Goal: Information Seeking & Learning: Check status

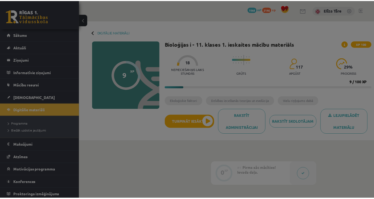
scroll to position [38, 0]
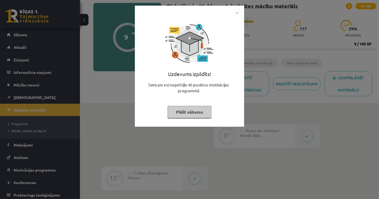
click at [197, 113] on button "Pildīt nākamo" at bounding box center [190, 112] width 44 height 12
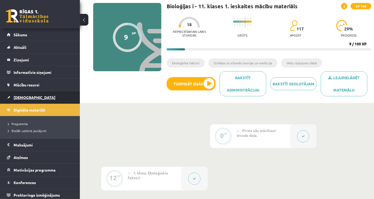
click at [26, 95] on span "[DEMOGRAPHIC_DATA]" at bounding box center [35, 97] width 42 height 5
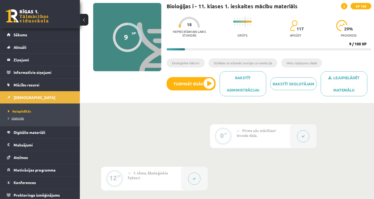
click at [24, 116] on link "Izlabotās" at bounding box center [41, 118] width 67 height 5
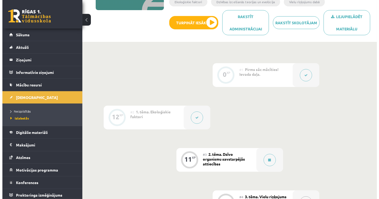
scroll to position [216, 0]
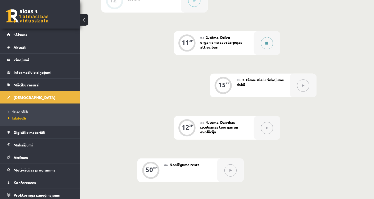
click at [269, 45] on button at bounding box center [267, 43] width 12 height 12
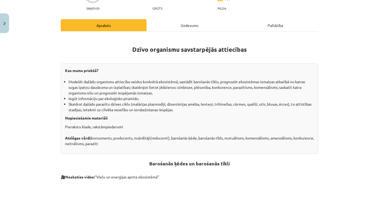
scroll to position [25, 0]
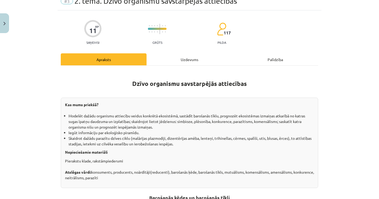
click at [32, 98] on div "Mācību tēma: Bioloģijas i - 11. klases 1. ieskaites mācību materiāls #3 2. tēma…" at bounding box center [189, 99] width 379 height 199
click at [46, 107] on div "Mācību tēma: Bioloģijas i - 11. klases 1. ieskaites mācību materiāls #3 2. tēma…" at bounding box center [189, 99] width 379 height 199
drag, startPoint x: 185, startPoint y: 121, endPoint x: 193, endPoint y: 121, distance: 8.3
click at [193, 121] on li "Modelēt dažādu organismu attiecību veidus konkrētā ekosistēmā, sastādīt barošan…" at bounding box center [190, 121] width 245 height 17
drag, startPoint x: 200, startPoint y: 120, endPoint x: 205, endPoint y: 120, distance: 4.8
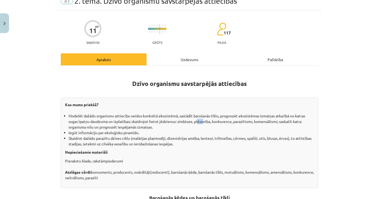
click at [203, 120] on li "Modelēt dažādu organismu attiecību veidus konkrētā ekosistēmā, sastādīt barošan…" at bounding box center [190, 121] width 245 height 17
drag, startPoint x: 214, startPoint y: 120, endPoint x: 225, endPoint y: 122, distance: 11.0
click at [224, 122] on li "Modelēt dažādu organismu attiecību veidus konkrētā ekosistēmā, sastādīt barošan…" at bounding box center [190, 121] width 245 height 17
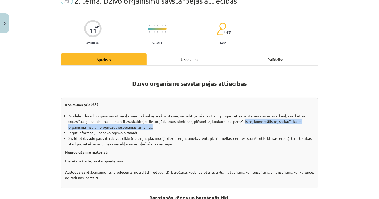
drag, startPoint x: 246, startPoint y: 124, endPoint x: 260, endPoint y: 125, distance: 13.1
click at [250, 124] on li "Modelēt dažādu organismu attiecību veidus konkrētā ekosistēmā, sastādīt barošan…" at bounding box center [190, 121] width 245 height 17
click at [68, 124] on li "Modelēt dažādu organismu attiecību veidus konkrētā ekosistēmā, sastādīt barošan…" at bounding box center [190, 121] width 245 height 17
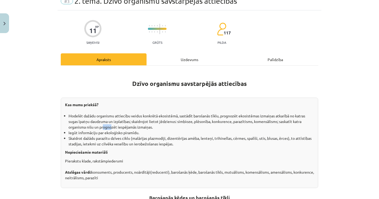
drag, startPoint x: 101, startPoint y: 125, endPoint x: 120, endPoint y: 127, distance: 18.5
click at [119, 127] on li "Modelēt dažādu organismu attiecību veidus konkrētā ekosistēmā, sastādīt barošan…" at bounding box center [190, 121] width 245 height 17
drag, startPoint x: 128, startPoint y: 127, endPoint x: 138, endPoint y: 128, distance: 10.2
click at [130, 127] on li "Modelēt dažādu organismu attiecību veidus konkrētā ekosistēmā, sastādīt barošan…" at bounding box center [190, 121] width 245 height 17
drag, startPoint x: 141, startPoint y: 128, endPoint x: 144, endPoint y: 128, distance: 2.7
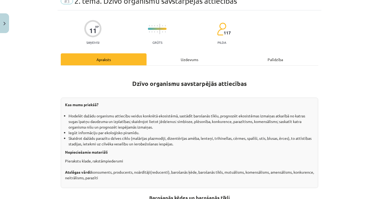
click at [144, 128] on li "Modelēt dažādu organismu attiecību veidus konkrētā ekosistēmā, sastādīt barošan…" at bounding box center [190, 121] width 245 height 17
drag, startPoint x: 70, startPoint y: 129, endPoint x: 84, endPoint y: 129, distance: 13.6
click at [83, 129] on ul "Modelēt dažādu organismu attiecību veidus konkrētā ekosistēmā, sastādīt barošan…" at bounding box center [189, 130] width 249 height 34
drag, startPoint x: 95, startPoint y: 130, endPoint x: 120, endPoint y: 133, distance: 25.5
click at [109, 131] on li "Iegūt informāciju par ekoloģisko piramīdu." at bounding box center [190, 133] width 245 height 6
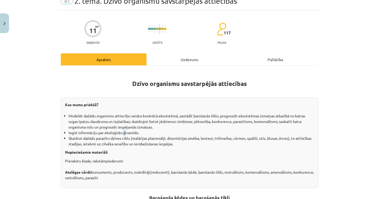
click at [129, 133] on li "Iegūt informāciju par ekoloģisko piramīdu." at bounding box center [190, 133] width 245 height 6
drag, startPoint x: 81, startPoint y: 136, endPoint x: 98, endPoint y: 136, distance: 16.8
click at [98, 136] on li "Skaidrot dažādu parazītu dzīves ciklu (malārijas plazmodiji, dizentērijas amēba…" at bounding box center [190, 140] width 245 height 11
click at [121, 136] on li "Skaidrot dažādu parazītu dzīves ciklu (malārijas plazmodiji, dizentērijas amēba…" at bounding box center [190, 140] width 245 height 11
drag, startPoint x: 149, startPoint y: 137, endPoint x: 153, endPoint y: 137, distance: 3.7
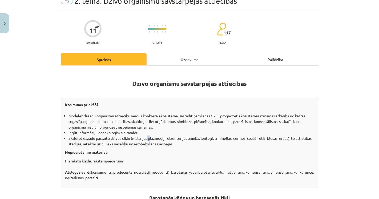
click at [151, 137] on li "Skaidrot dažādu parazītu dzīves ciklu (malārijas plazmodiji, dizentērijas amēba…" at bounding box center [190, 140] width 245 height 11
drag, startPoint x: 166, startPoint y: 139, endPoint x: 170, endPoint y: 139, distance: 4.0
click at [170, 139] on li "Skaidrot dažādu parazītu dzīves ciklu (malārijas plazmodiji, dizentērijas amēba…" at bounding box center [190, 140] width 245 height 11
drag, startPoint x: 183, startPoint y: 139, endPoint x: 190, endPoint y: 139, distance: 7.5
click at [187, 139] on li "Skaidrot dažādu parazītu dzīves ciklu (malārijas plazmodiji, dizentērijas amēba…" at bounding box center [190, 140] width 245 height 11
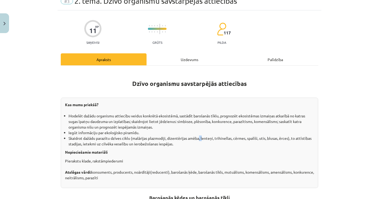
drag, startPoint x: 199, startPoint y: 139, endPoint x: 206, endPoint y: 140, distance: 7.0
click at [203, 139] on li "Skaidrot dažādu parazītu dzīves ciklu (malārijas plazmodiji, dizentērijas amēba…" at bounding box center [190, 140] width 245 height 11
click at [209, 140] on li "Skaidrot dažādu parazītu dzīves ciklu (malārijas plazmodiji, dizentērijas amēba…" at bounding box center [190, 140] width 245 height 11
click at [98, 139] on li "Skaidrot dažādu parazītu dzīves ciklu (malārijas plazmodiji, dizentērijas amēba…" at bounding box center [190, 140] width 245 height 11
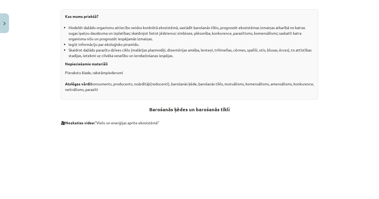
scroll to position [114, 0]
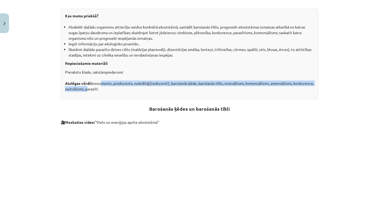
drag, startPoint x: 101, startPoint y: 82, endPoint x: 107, endPoint y: 87, distance: 7.7
click at [107, 87] on p "Pierakstu klade, rakstāmpiederumi Atslēgas vārdi: konsuments, producents, noārd…" at bounding box center [189, 80] width 249 height 22
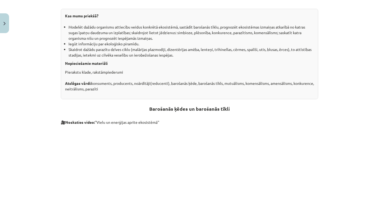
click at [159, 91] on div "Kas mums priekšā? Modelēt dažādu organismu attiecību veidus konkrētā ekosistēmā…" at bounding box center [189, 54] width 257 height 90
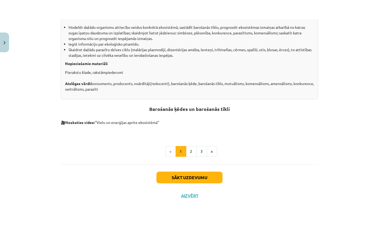
scroll to position [94, 0]
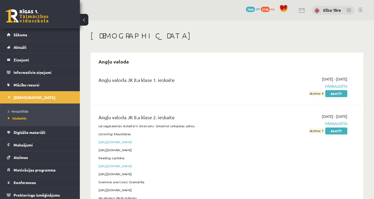
click at [185, 87] on div "Angļu valoda JK 8.a klase 1. ieskaite" at bounding box center [180, 86] width 171 height 20
click at [25, 111] on span "Neizpildītās" at bounding box center [18, 111] width 20 height 4
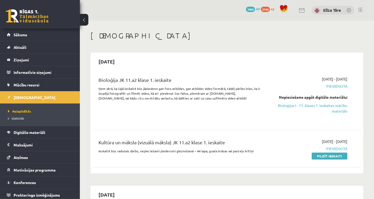
click at [20, 118] on span "Izlabotās" at bounding box center [16, 118] width 16 height 4
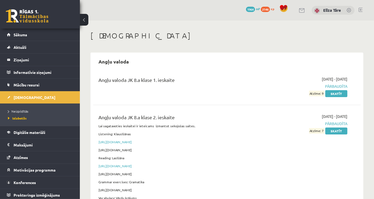
scroll to position [4385, 0]
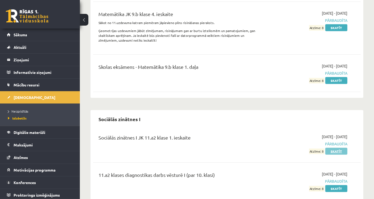
click at [338, 148] on link "Skatīt" at bounding box center [337, 151] width 22 height 7
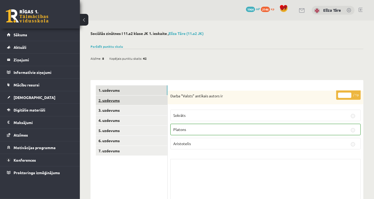
click at [140, 99] on link "2. uzdevums" at bounding box center [132, 100] width 72 height 10
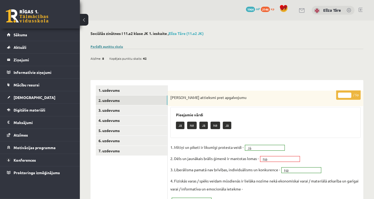
click at [108, 47] on link "Parādīt punktu skalu" at bounding box center [107, 46] width 33 height 4
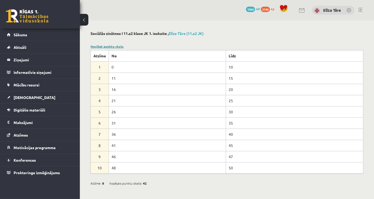
click at [108, 47] on link "Noslēpt punktu skalu" at bounding box center [107, 46] width 33 height 4
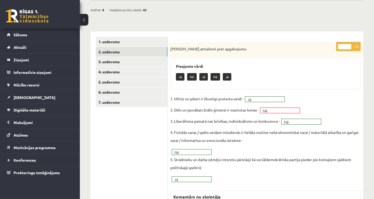
scroll to position [59, 0]
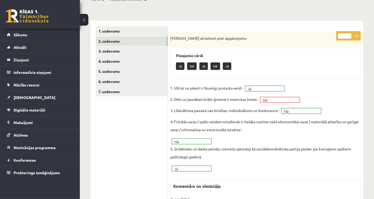
click at [228, 108] on p "3. Liberālisma pamatā nav brīvības, individuālisms un konkurence -" at bounding box center [226, 110] width 110 height 8
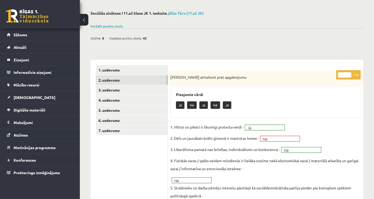
scroll to position [30, 0]
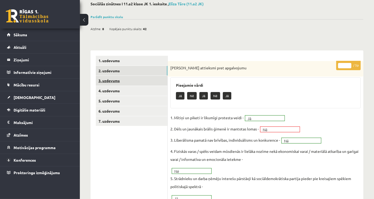
click at [144, 79] on link "3. uzdevums" at bounding box center [132, 81] width 72 height 10
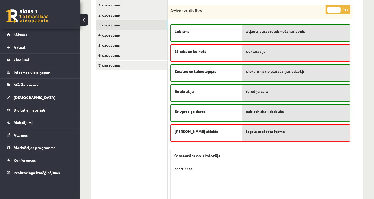
scroll to position [78, 0]
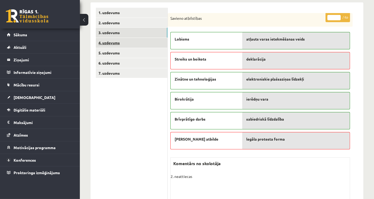
click at [147, 42] on link "4. uzdevums" at bounding box center [132, 43] width 72 height 10
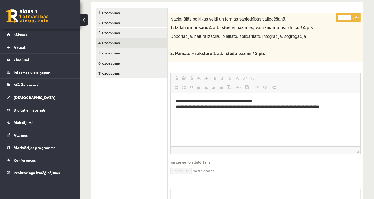
scroll to position [0, 0]
click at [146, 53] on link "5. uzdevums" at bounding box center [132, 53] width 72 height 10
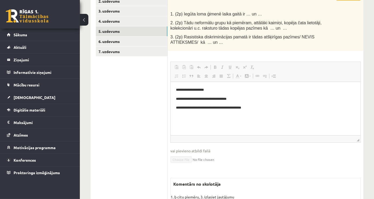
scroll to position [90, 0]
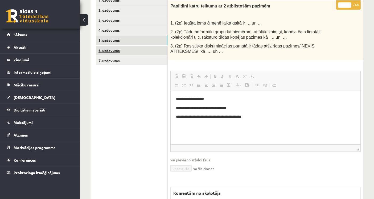
click at [148, 50] on link "6. uzdevums" at bounding box center [132, 51] width 72 height 10
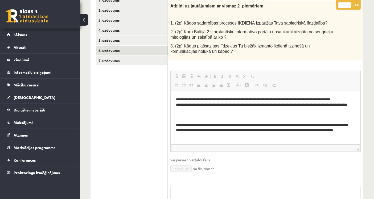
scroll to position [0, 0]
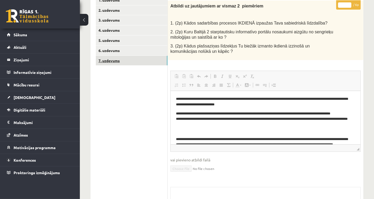
click at [125, 63] on link "7. uzdevums" at bounding box center [132, 61] width 72 height 10
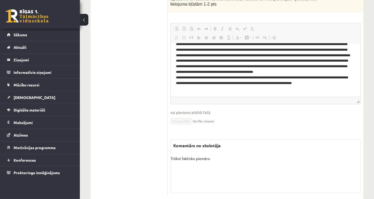
scroll to position [5, 0]
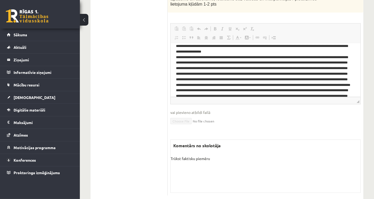
click at [329, 69] on p "**********" at bounding box center [263, 82] width 175 height 78
drag, startPoint x: 275, startPoint y: 68, endPoint x: 266, endPoint y: 68, distance: 8.8
click at [266, 68] on p "**********" at bounding box center [263, 82] width 175 height 78
click at [309, 68] on p "**********" at bounding box center [263, 82] width 175 height 78
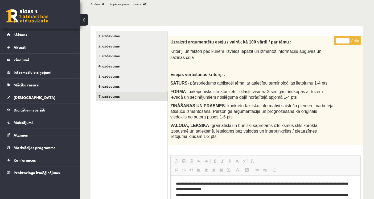
scroll to position [39, 0]
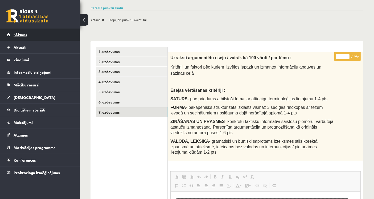
click at [47, 35] on link "Sākums" at bounding box center [40, 35] width 66 height 12
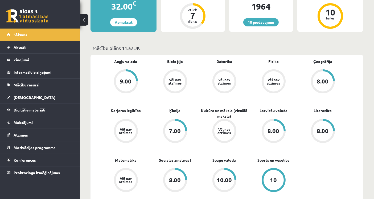
scroll to position [118, 0]
